Goal: Entertainment & Leisure: Consume media (video, audio)

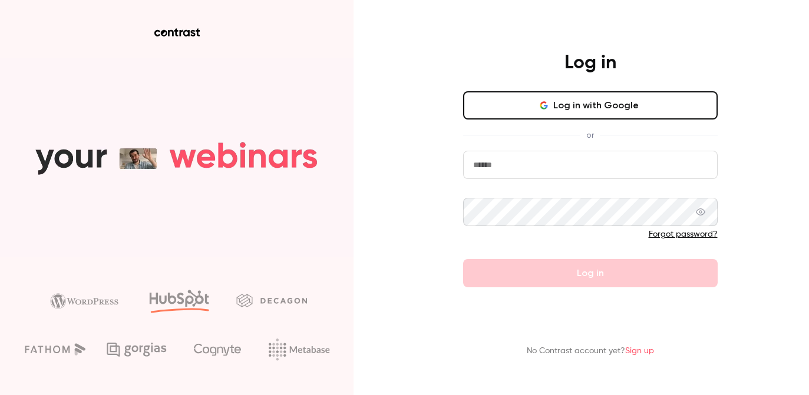
click at [570, 111] on button "Log in with Google" at bounding box center [590, 105] width 254 height 28
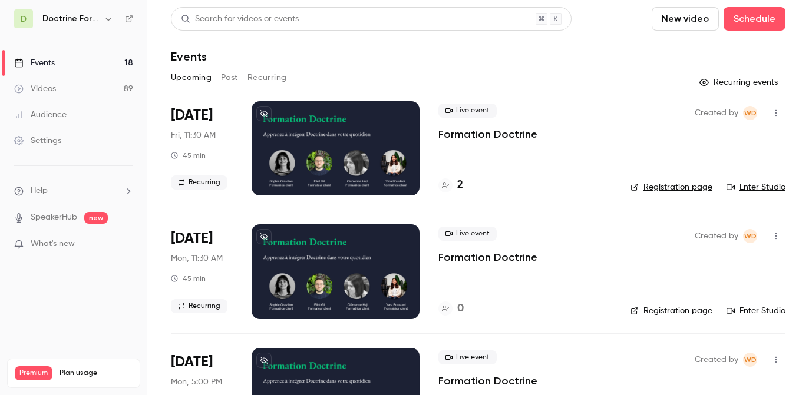
click at [65, 87] on link "Videos 89" at bounding box center [73, 89] width 147 height 26
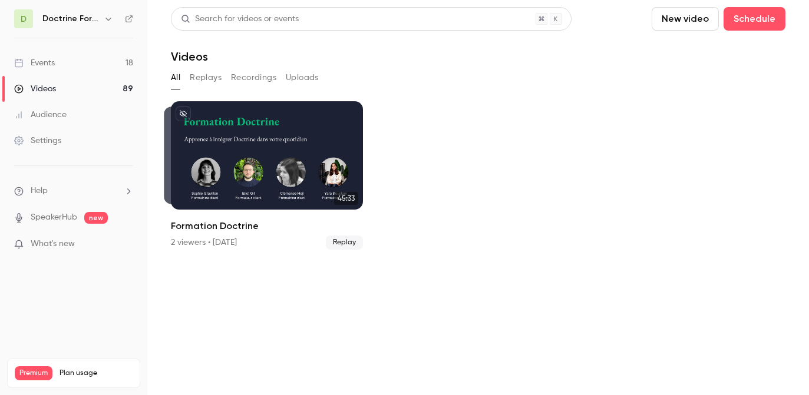
click at [179, 82] on button "All" at bounding box center [175, 77] width 9 height 19
click at [206, 82] on button "Replays" at bounding box center [206, 77] width 32 height 19
click at [245, 83] on button "Recordings" at bounding box center [253, 77] width 45 height 19
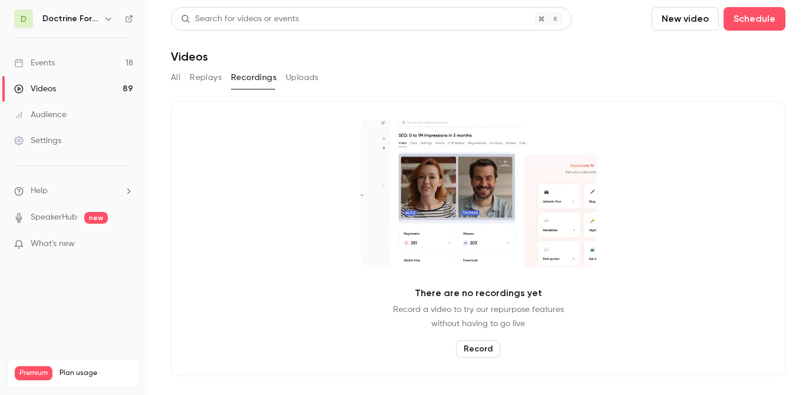
click at [309, 82] on button "Uploads" at bounding box center [302, 77] width 33 height 19
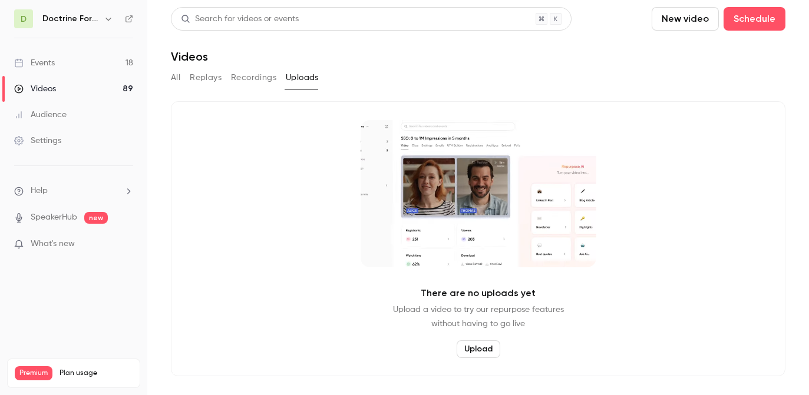
click at [231, 83] on button "Recordings" at bounding box center [253, 77] width 45 height 19
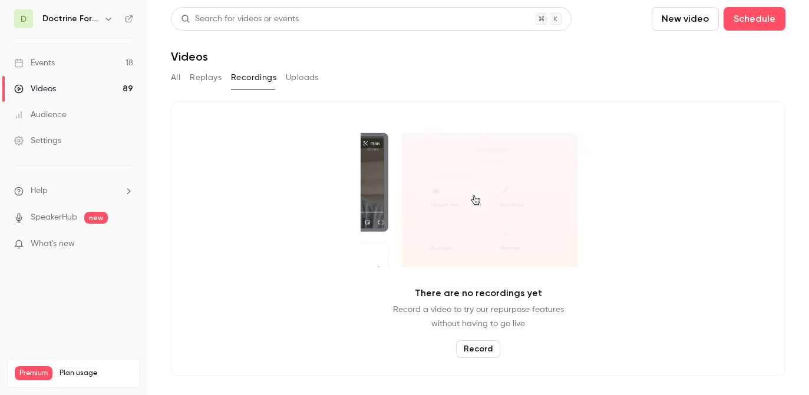
click at [198, 82] on button "Replays" at bounding box center [206, 77] width 32 height 19
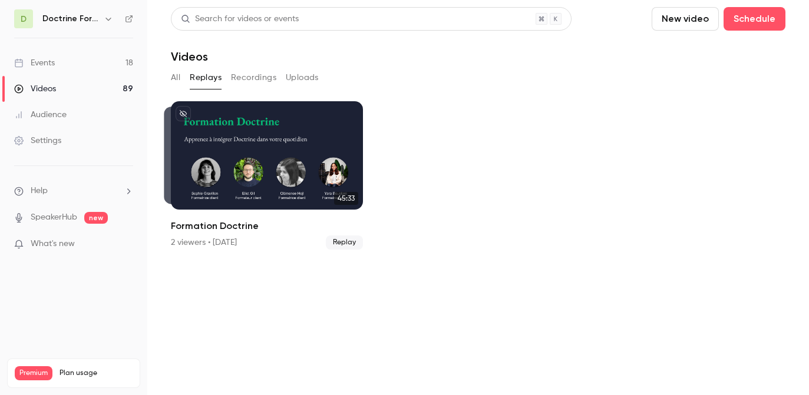
click at [75, 72] on link "Events 18" at bounding box center [73, 63] width 147 height 26
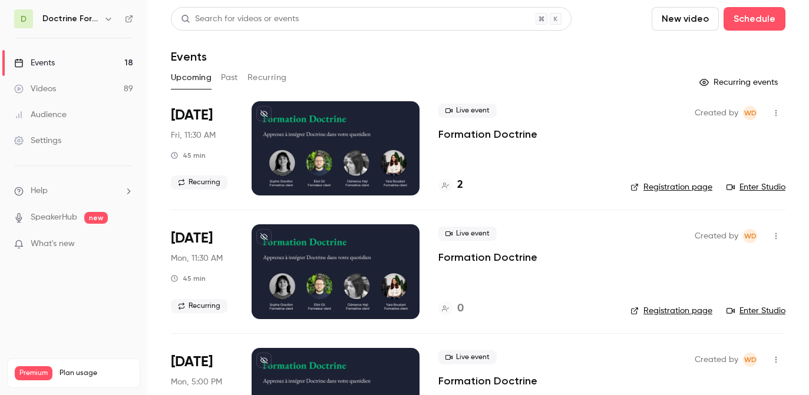
click at [37, 91] on div "Videos" at bounding box center [35, 89] width 42 height 12
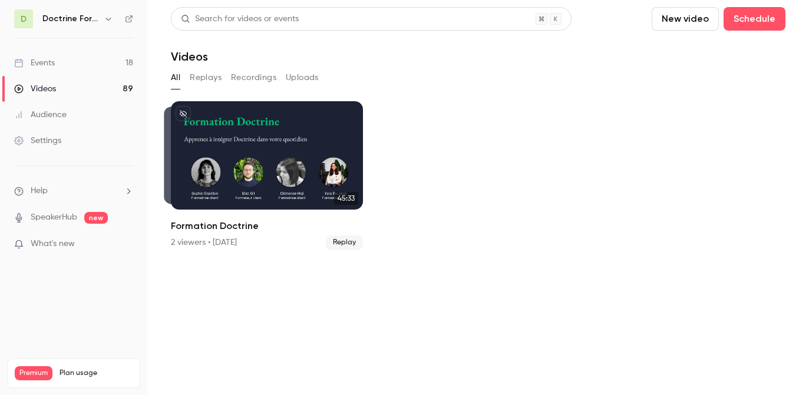
click at [207, 87] on button "Replays" at bounding box center [206, 77] width 32 height 19
click at [207, 83] on button "Replays" at bounding box center [206, 77] width 32 height 19
click at [222, 151] on div "Formation Doctrine" at bounding box center [267, 155] width 192 height 108
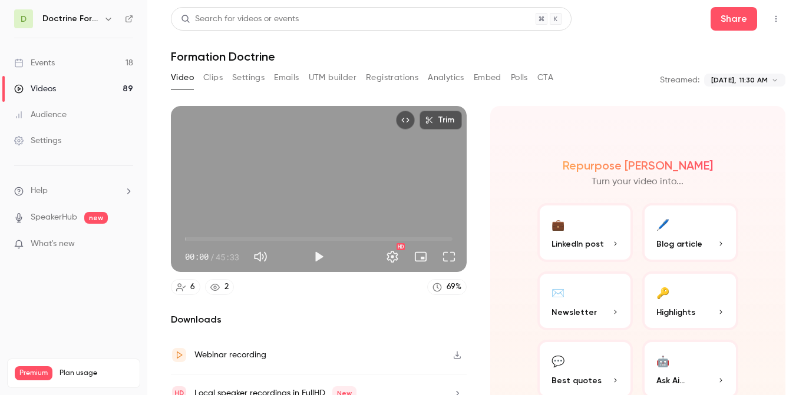
click at [208, 239] on span "00:00" at bounding box center [318, 239] width 267 height 19
click at [55, 15] on h6 "Doctrine Formation Avocats" at bounding box center [70, 19] width 57 height 12
type input "*****"
